Goal: Information Seeking & Learning: Learn about a topic

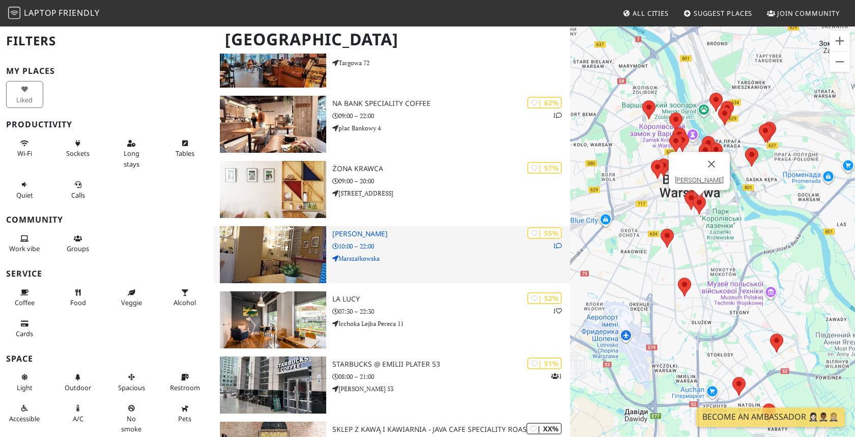
scroll to position [1542, 0]
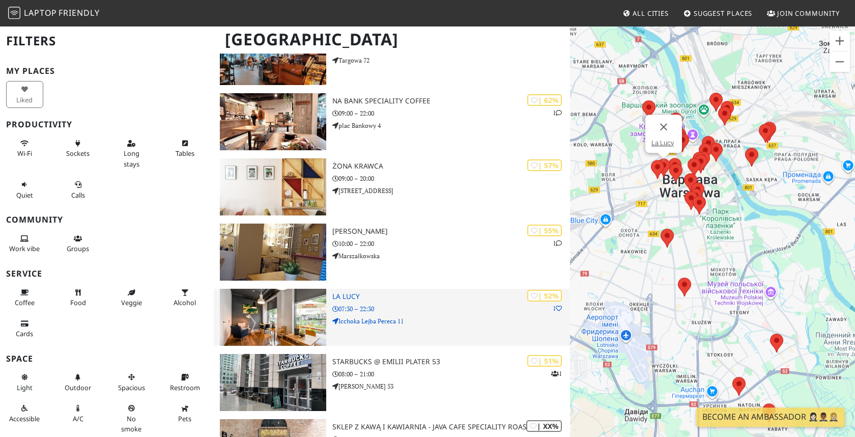
click at [288, 308] on img at bounding box center [273, 317] width 106 height 57
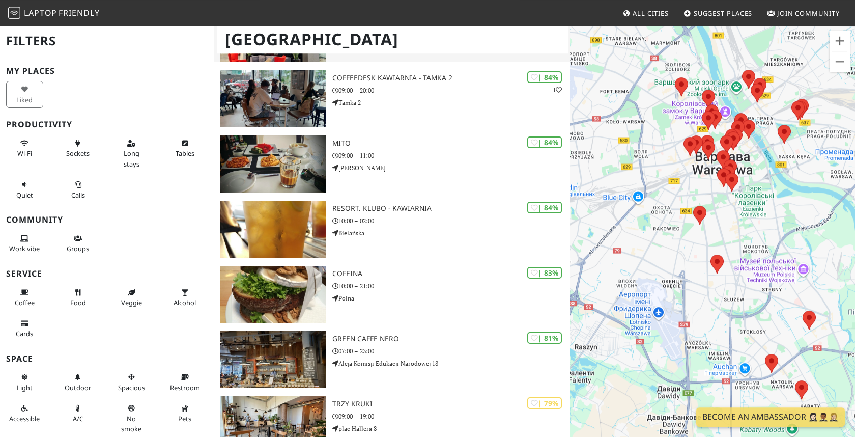
scroll to position [453, 0]
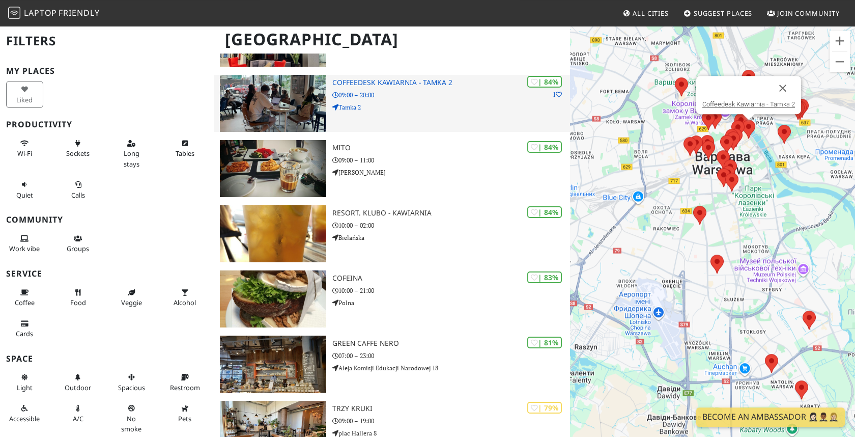
click at [281, 89] on img at bounding box center [273, 103] width 106 height 57
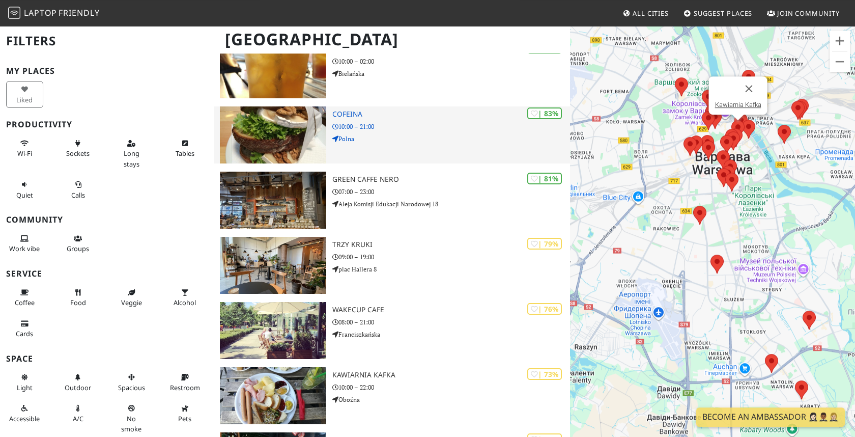
scroll to position [704, 0]
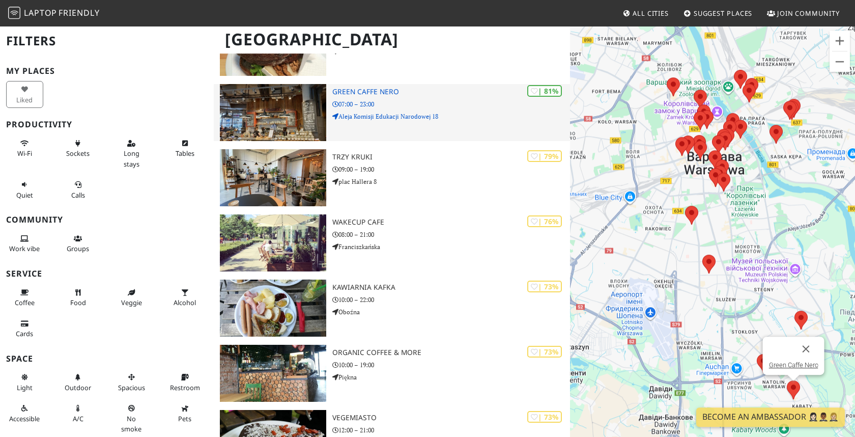
click at [270, 101] on img at bounding box center [273, 112] width 106 height 57
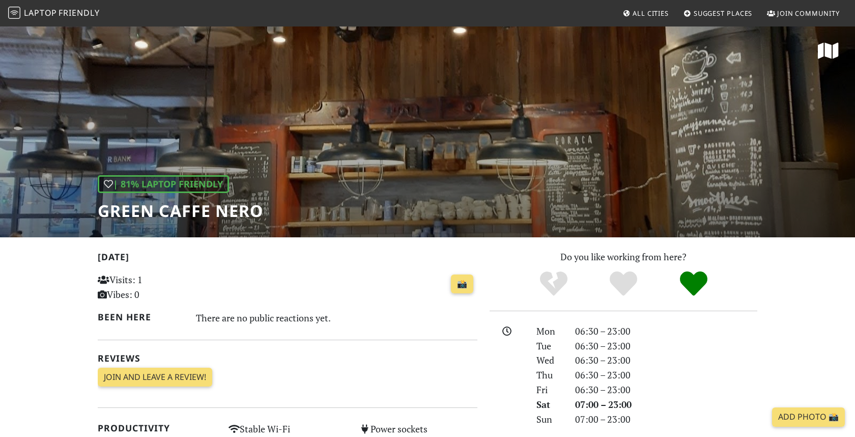
click at [697, 135] on div "| 81% Laptop Friendly Green Caffe Nero" at bounding box center [427, 131] width 855 height 212
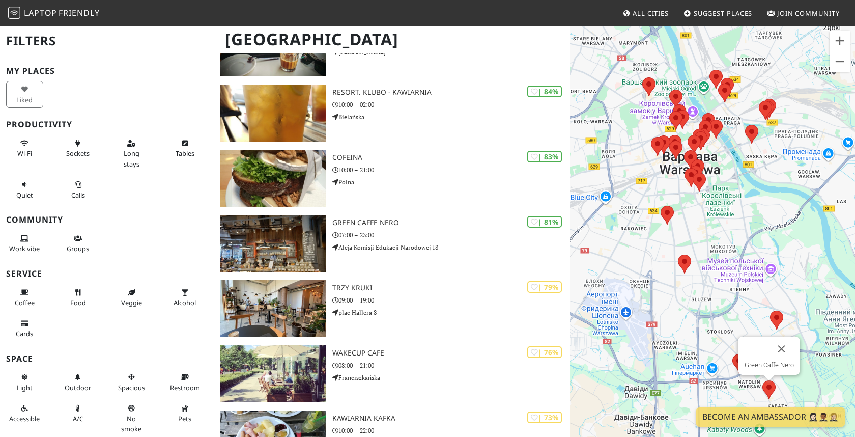
scroll to position [612, 0]
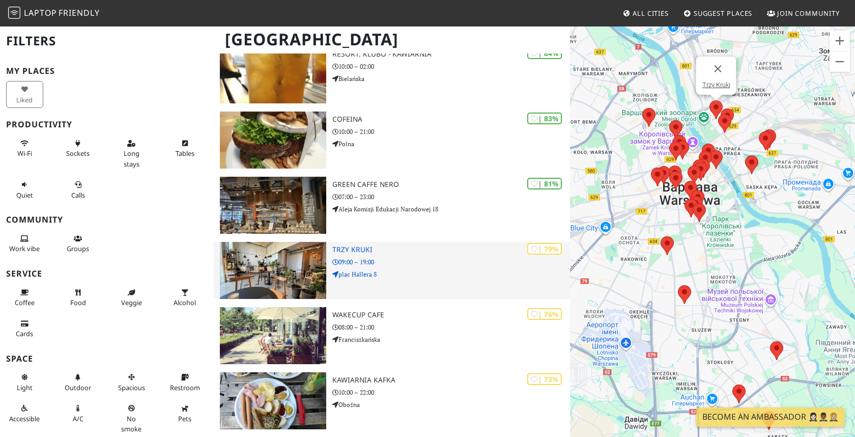
click at [266, 263] on img at bounding box center [273, 270] width 106 height 57
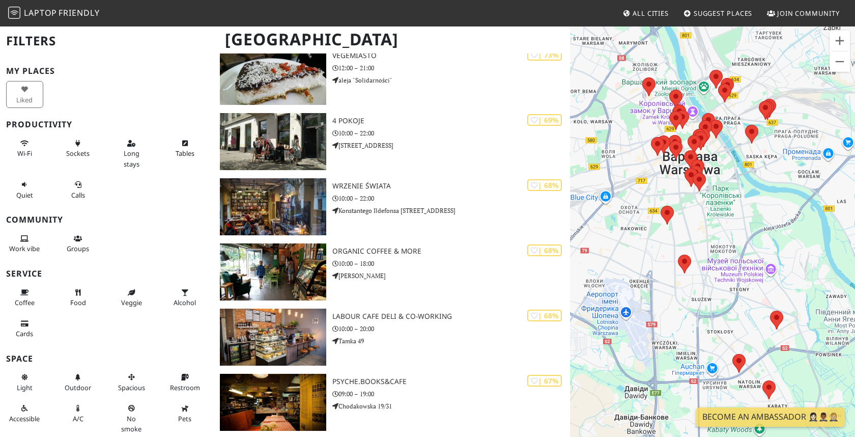
scroll to position [452, 0]
